Goal: Task Accomplishment & Management: Use online tool/utility

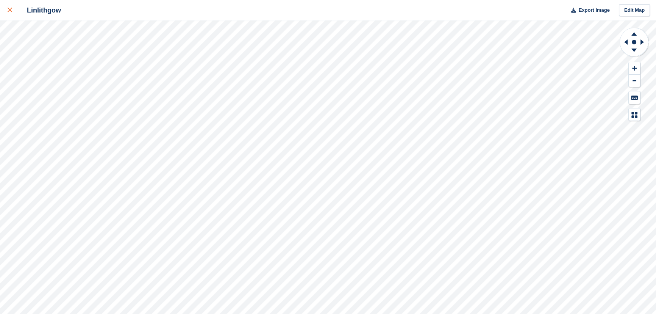
click at [15, 11] on div at bounding box center [14, 10] width 13 height 9
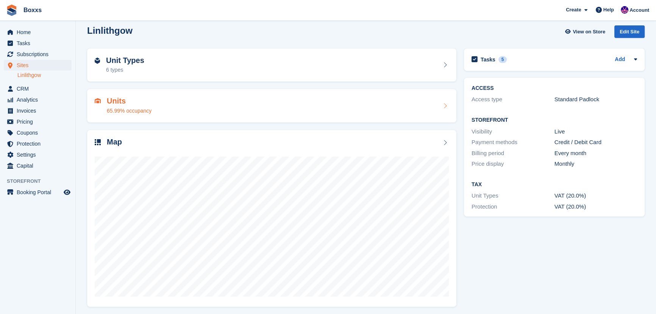
scroll to position [9, 0]
click at [224, 90] on div "Units 65.99% occupancy" at bounding box center [271, 103] width 369 height 33
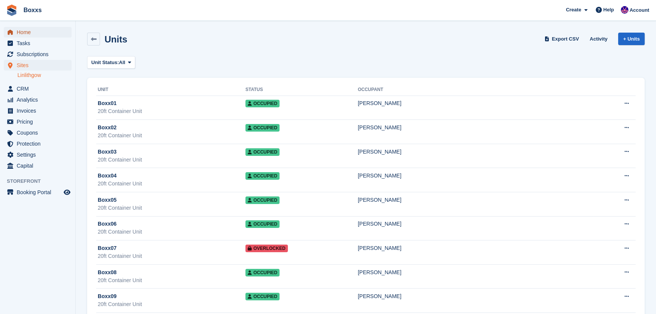
click at [32, 34] on span "Home" at bounding box center [39, 32] width 45 height 11
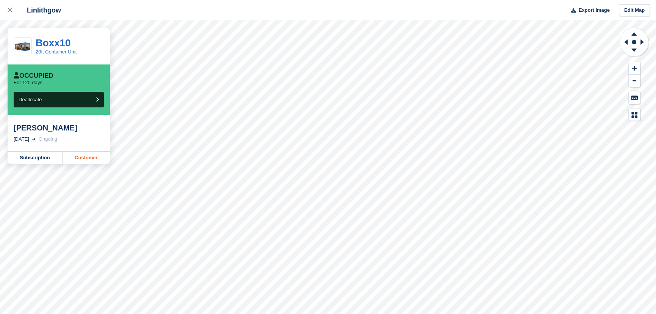
click at [84, 157] on link "Customer" at bounding box center [86, 158] width 47 height 12
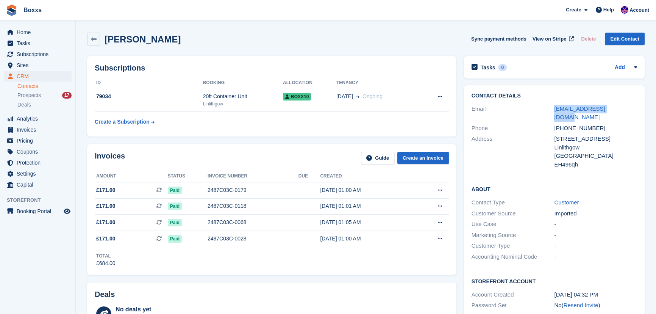
drag, startPoint x: 536, startPoint y: 110, endPoint x: 624, endPoint y: 108, distance: 87.9
click at [624, 108] on div "Email dmmossphoto@gmail.com" at bounding box center [555, 112] width 166 height 19
copy div "dmmossphoto@gmail.com"
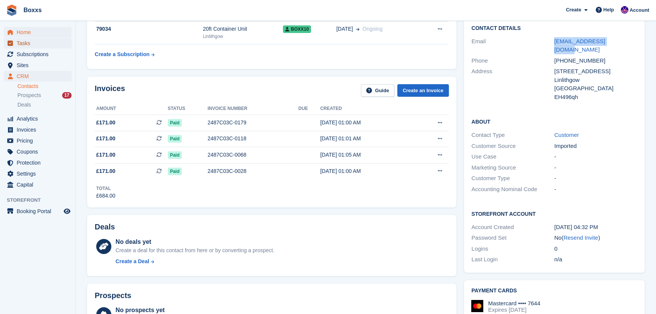
scroll to position [18, 0]
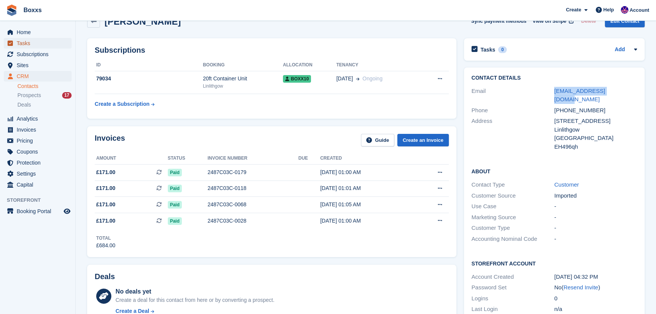
click at [25, 43] on span "Tasks" at bounding box center [39, 43] width 45 height 11
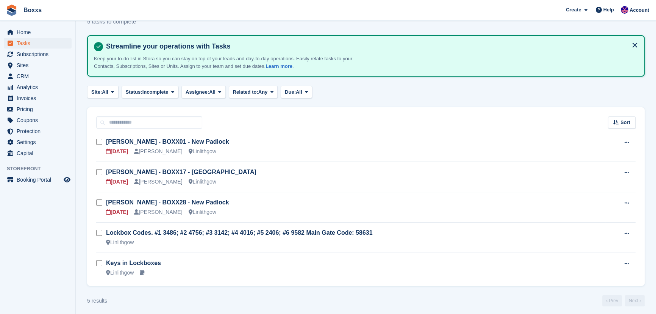
scroll to position [30, 0]
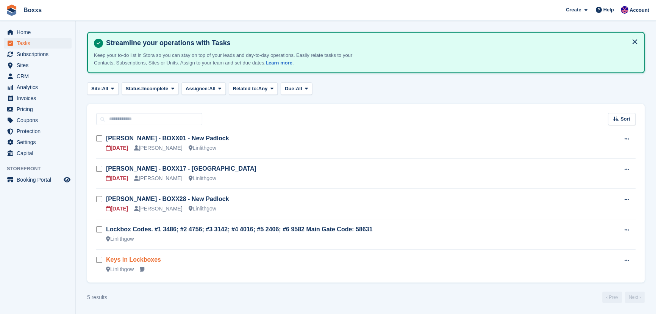
click at [150, 260] on link "Keys in Lockboxes" at bounding box center [133, 259] width 55 height 6
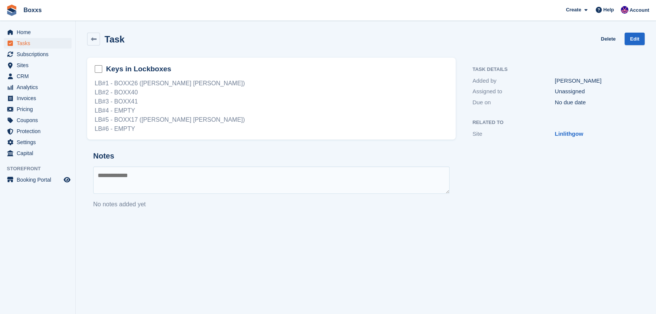
scroll to position [30, 0]
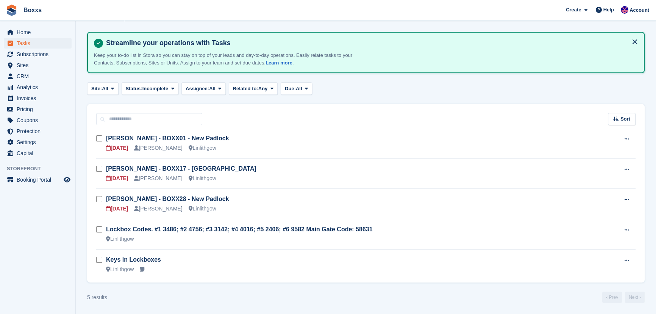
click at [299, 16] on span "Boxxs Create Subscription Invoice Contact Deal Discount Page Help Chat Support …" at bounding box center [328, 10] width 656 height 20
